Goal: Task Accomplishment & Management: Complete application form

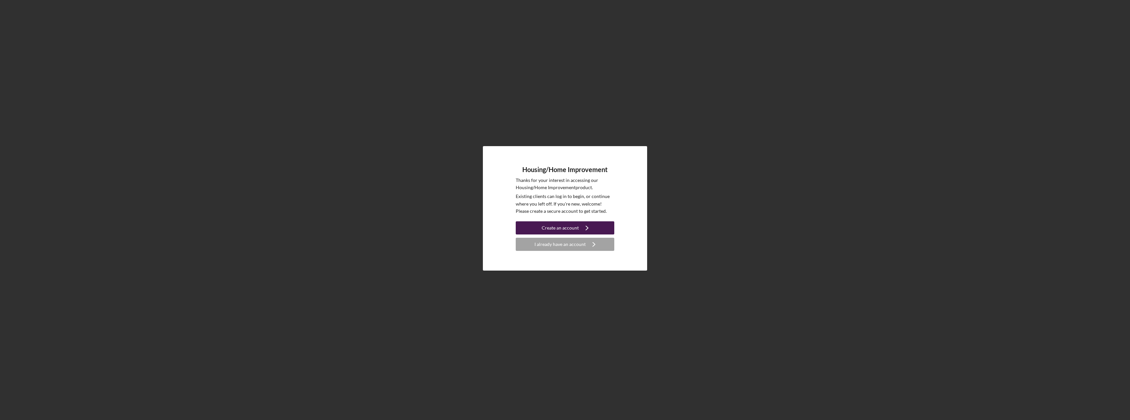
click at [568, 229] on div "Create an account" at bounding box center [560, 227] width 37 height 13
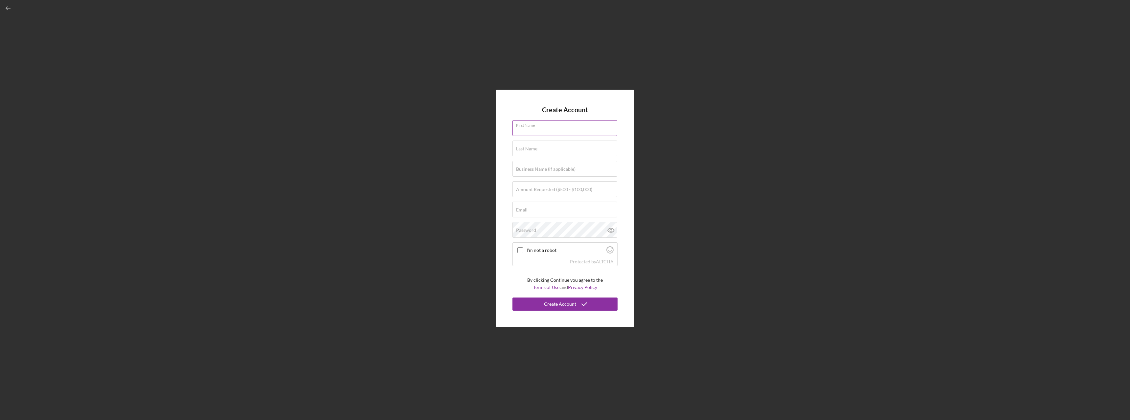
click at [551, 128] on input "First Name" at bounding box center [565, 128] width 105 height 16
type input "[PERSON_NAME]"
type input "Littlecook"
type input "[EMAIL_ADDRESS][DOMAIN_NAME]"
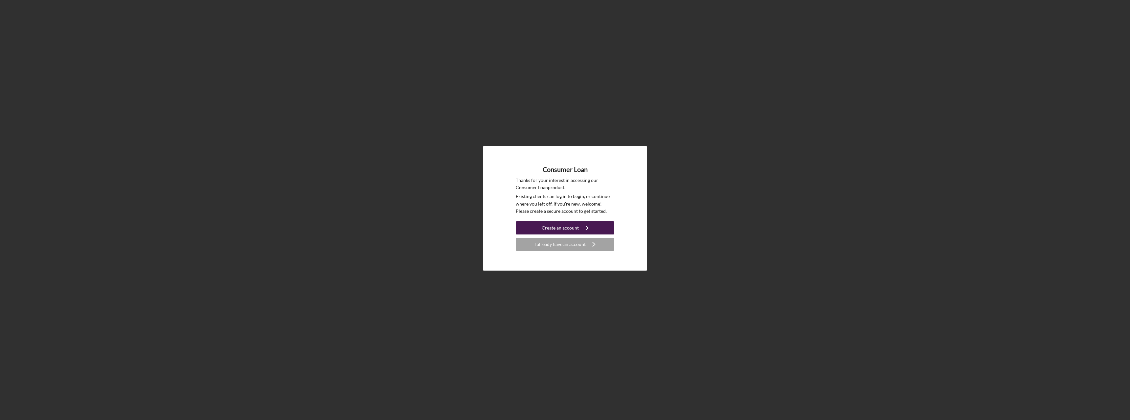
click at [572, 230] on div "Create an account" at bounding box center [560, 227] width 37 height 13
click at [554, 248] on div "I already have an account" at bounding box center [560, 244] width 51 height 13
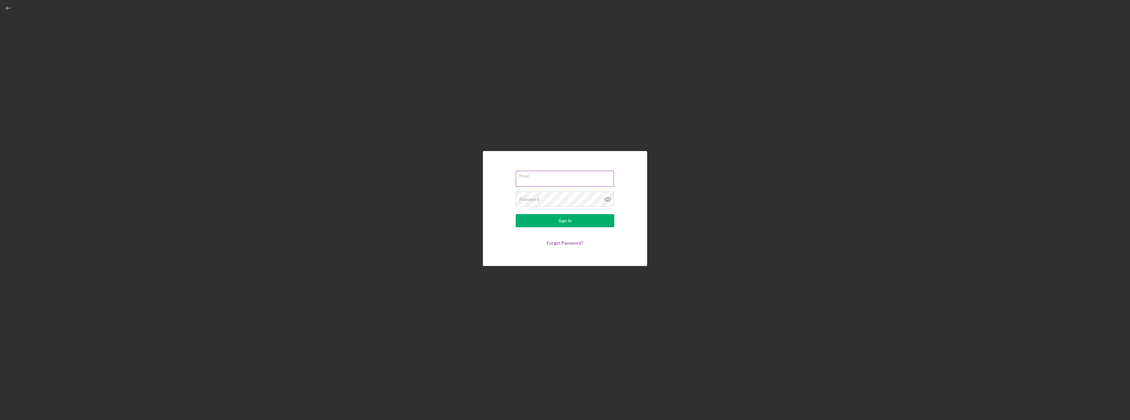
click at [548, 179] on input "Email" at bounding box center [565, 179] width 98 height 16
type input "[EMAIL_ADDRESS][DOMAIN_NAME]"
click at [565, 199] on div "Password Required" at bounding box center [565, 199] width 99 height 16
click at [571, 220] on div "Sign In" at bounding box center [565, 220] width 13 height 13
click at [606, 201] on icon at bounding box center [608, 199] width 6 height 4
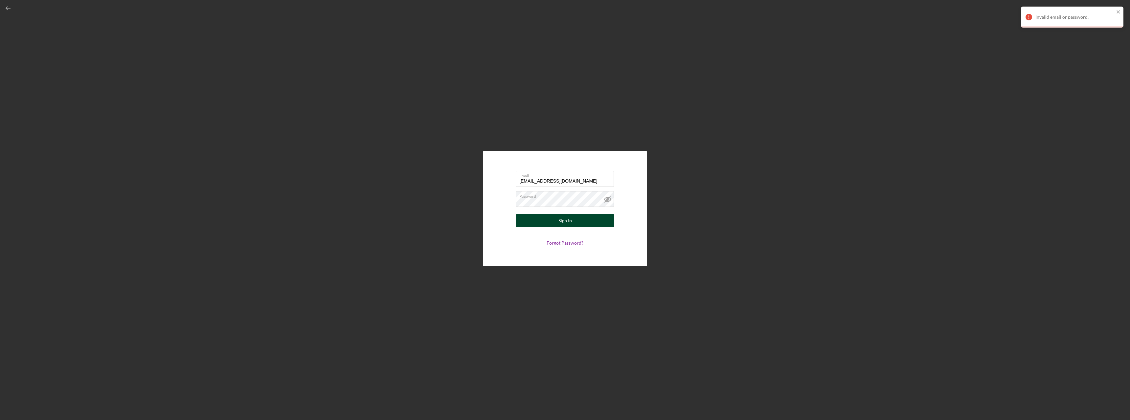
click at [560, 223] on div "Sign In" at bounding box center [565, 220] width 13 height 13
click at [562, 240] on form "Email cnlilcook@ymail.com Password Sign In Forgot Password?" at bounding box center [564, 209] width 131 height 82
click at [563, 245] on link "Forgot Password?" at bounding box center [565, 243] width 37 height 6
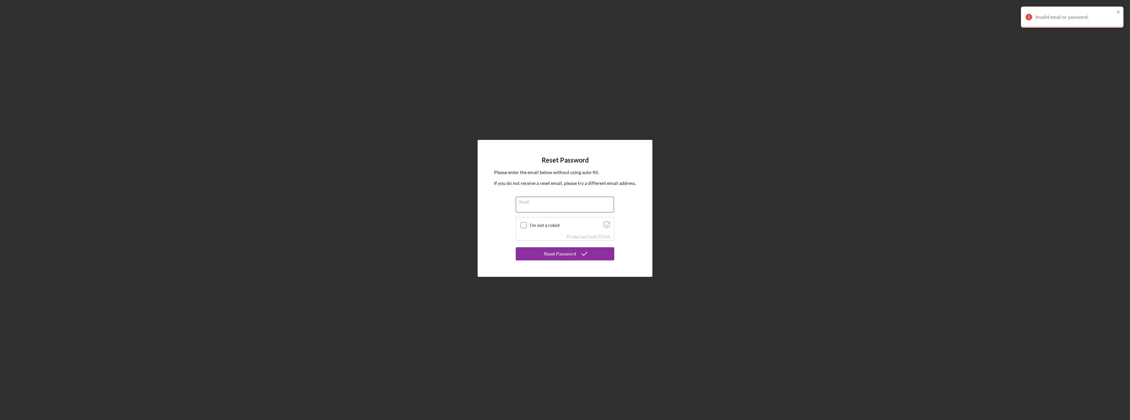
click at [548, 208] on input "Email" at bounding box center [565, 205] width 98 height 16
type input "[EMAIL_ADDRESS][DOMAIN_NAME]"
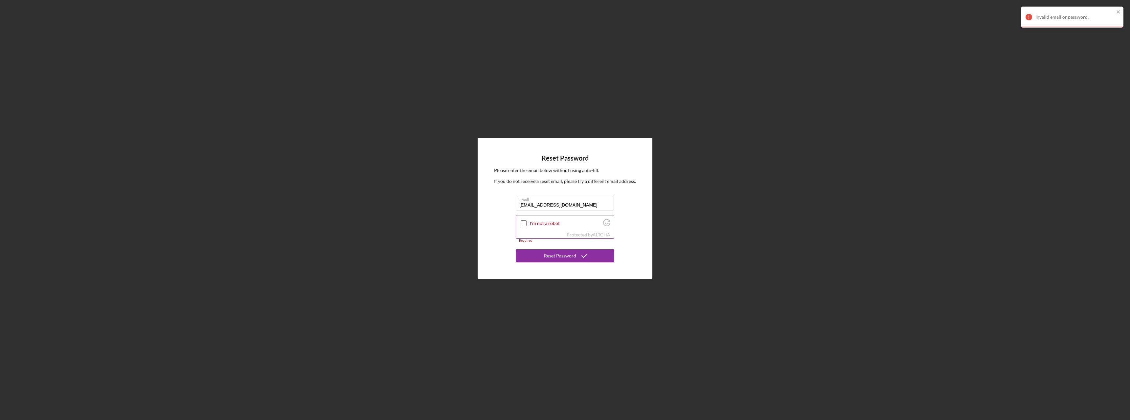
click at [523, 221] on input "I'm not a robot" at bounding box center [524, 223] width 6 height 6
checkbox input "true"
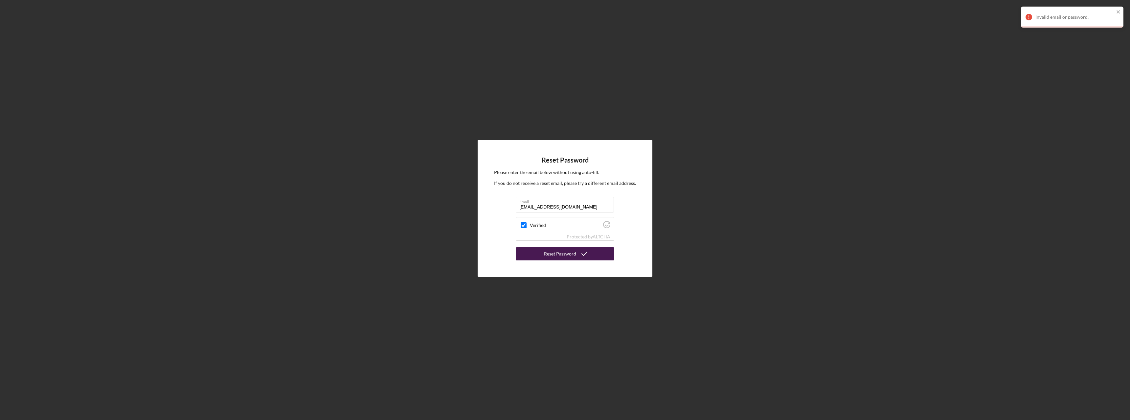
click at [547, 254] on div "Reset Password" at bounding box center [560, 253] width 32 height 13
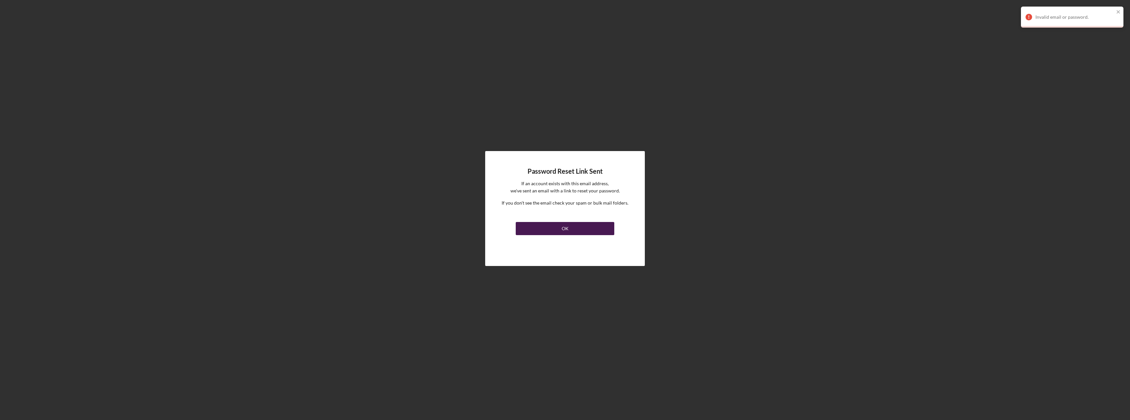
click at [552, 230] on button "OK" at bounding box center [565, 228] width 99 height 13
